Goal: Navigation & Orientation: Find specific page/section

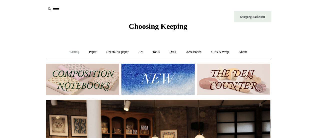
click at [76, 52] on link "Writing +" at bounding box center [74, 51] width 19 height 13
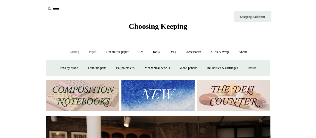
click at [88, 51] on link "Paper +" at bounding box center [93, 51] width 17 height 13
click at [81, 67] on link "Notebooks +" at bounding box center [88, 67] width 23 height 13
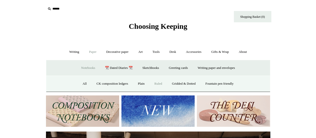
click at [157, 82] on link "Ruled" at bounding box center [158, 83] width 17 height 13
